Goal: Check status: Check status

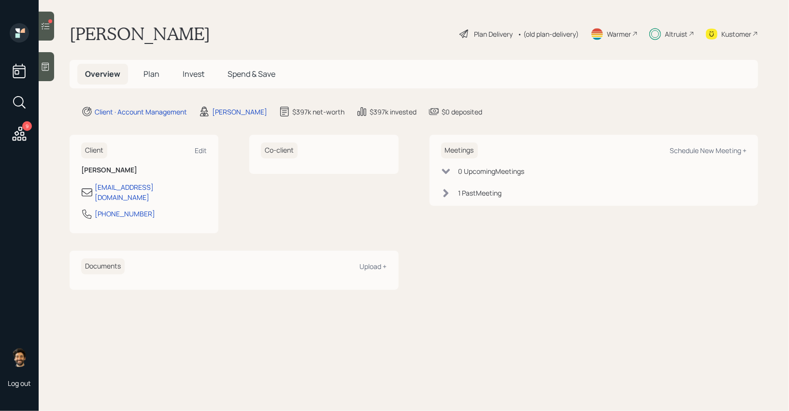
click at [44, 22] on icon at bounding box center [46, 26] width 10 height 10
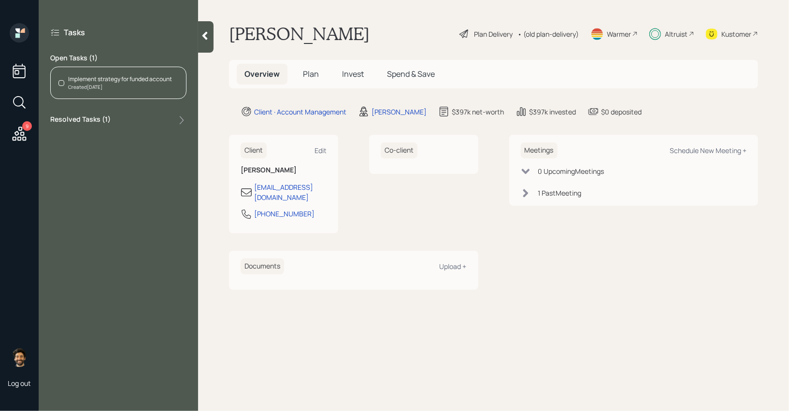
click at [131, 89] on div "Created [DATE]" at bounding box center [120, 87] width 104 height 7
click at [346, 80] on h5 "Invest" at bounding box center [353, 74] width 37 height 21
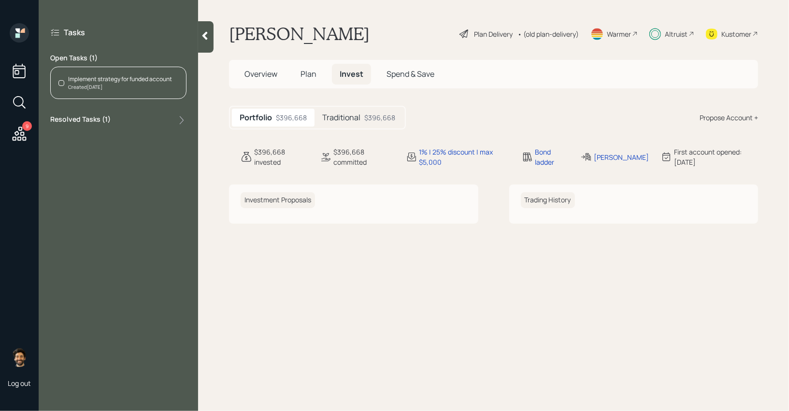
click at [383, 114] on div "$396,668" at bounding box center [380, 118] width 31 height 10
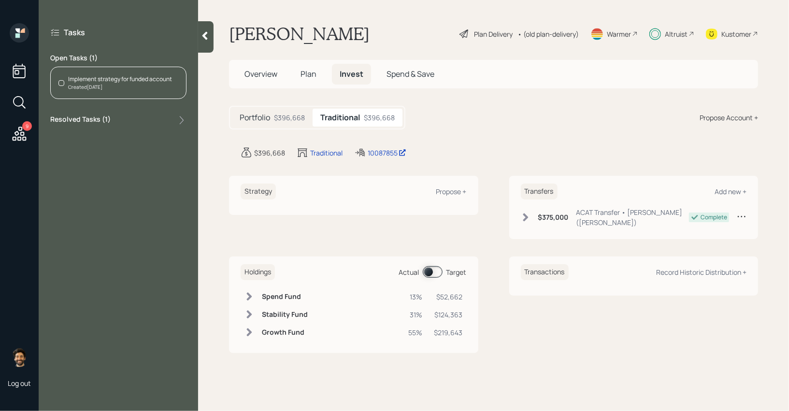
click at [77, 79] on div "Implement strategy for funded account" at bounding box center [120, 79] width 104 height 9
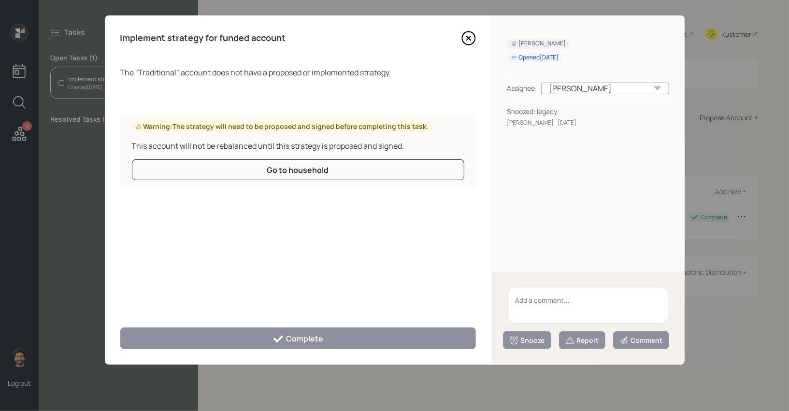
click at [552, 314] on textarea at bounding box center [589, 305] width 162 height 37
type textarea "n"
type textarea "not linking"
click at [532, 344] on div "Snooze" at bounding box center [528, 341] width 36 height 10
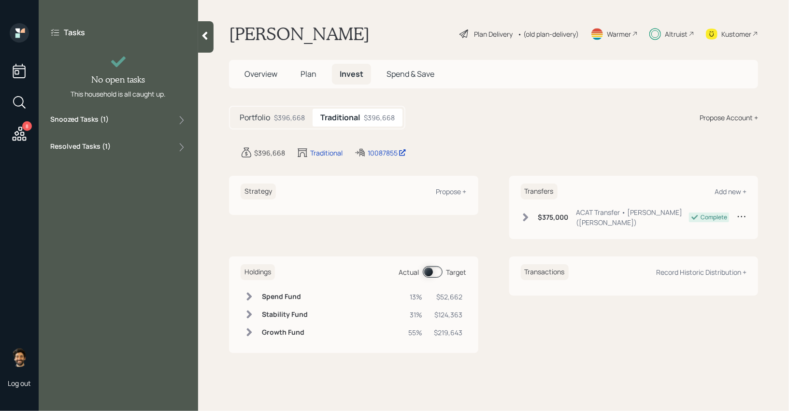
click at [21, 139] on icon at bounding box center [19, 133] width 17 height 17
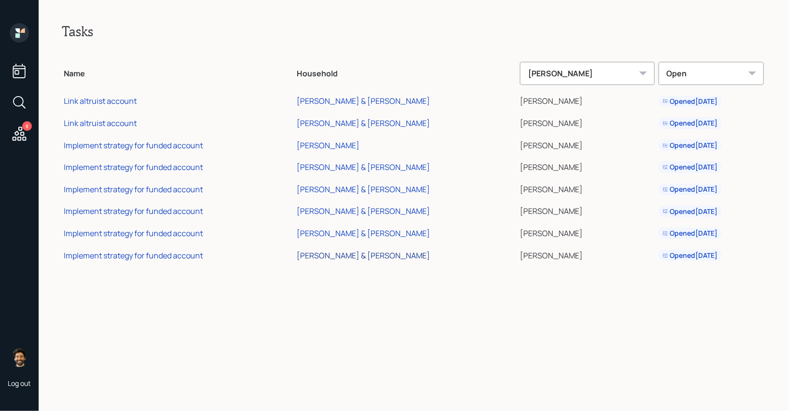
click at [335, 251] on div "[PERSON_NAME] & [PERSON_NAME]" at bounding box center [363, 255] width 133 height 11
